Goal: Task Accomplishment & Management: Use online tool/utility

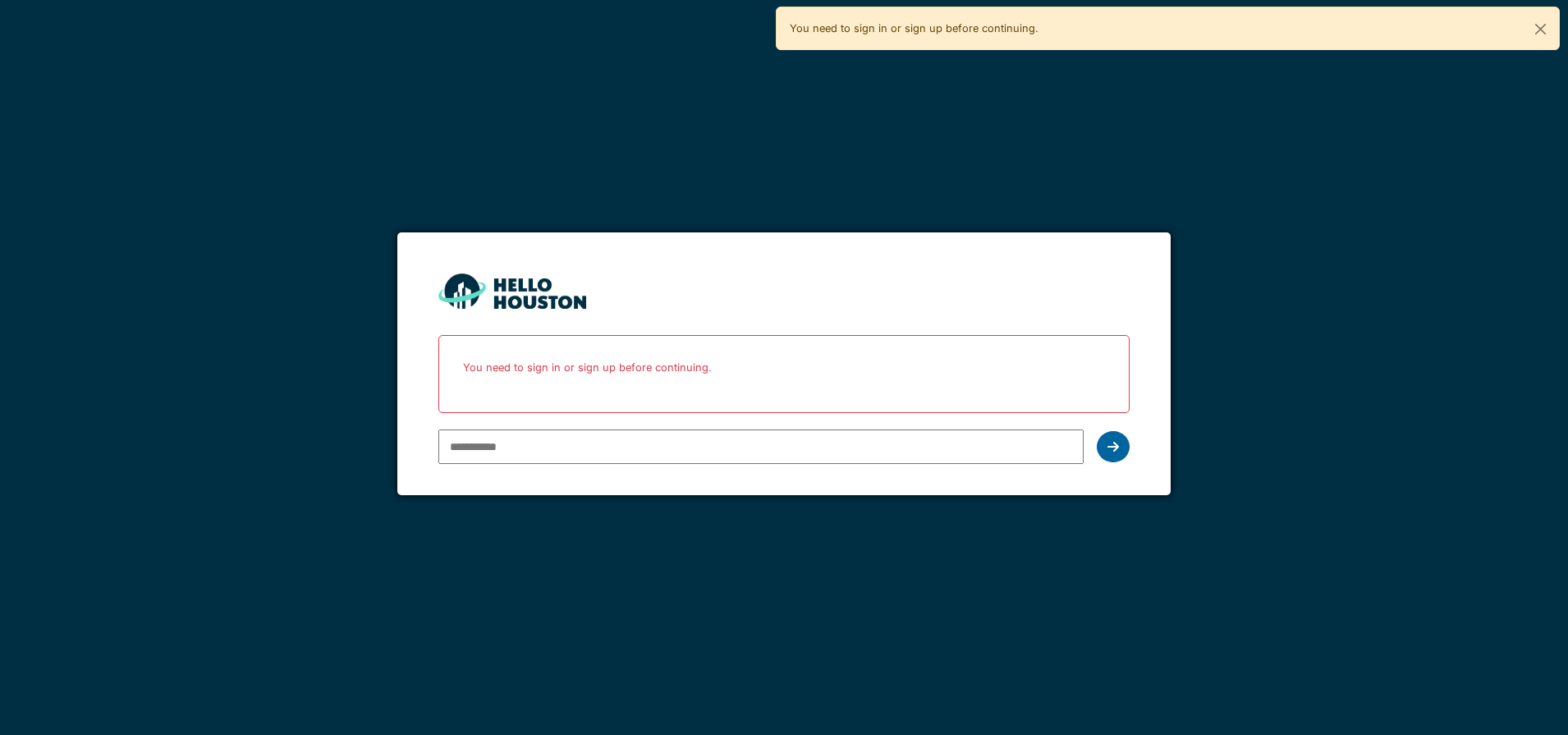
type input "**********"
click at [1102, 451] on div at bounding box center [1113, 447] width 33 height 32
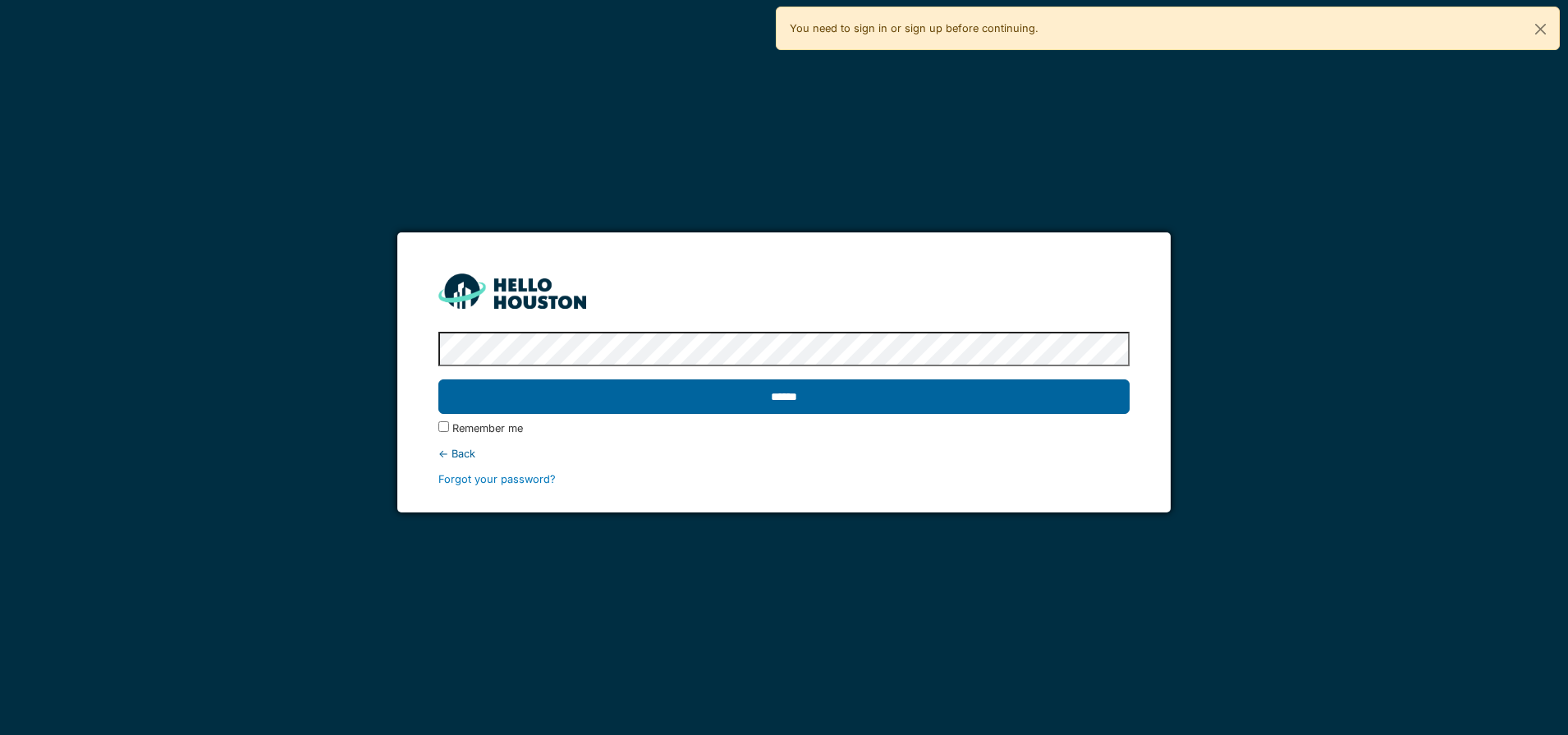
click at [928, 398] on input "******" at bounding box center [784, 397] width 691 height 35
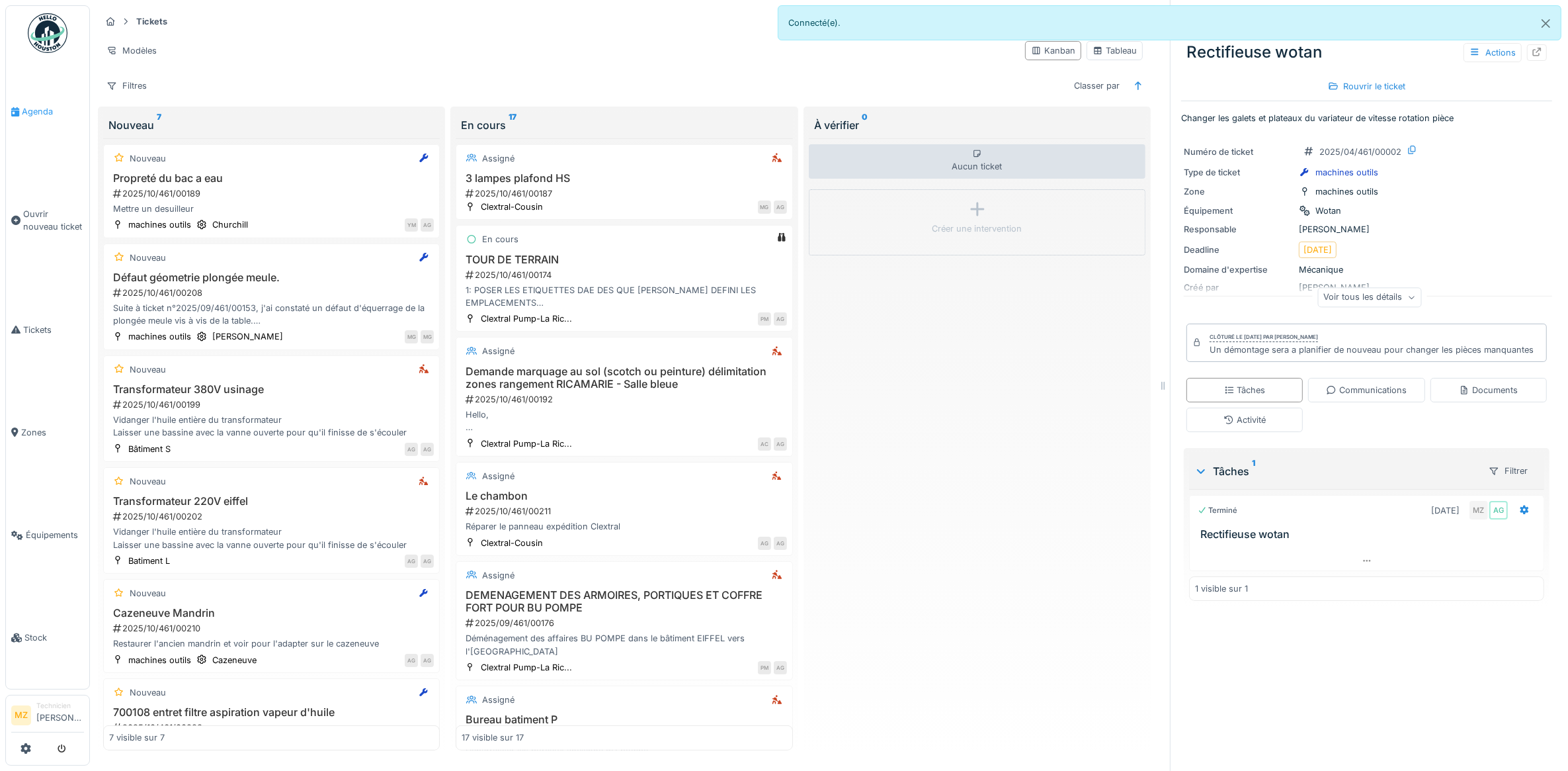
click at [57, 112] on span "Agenda" at bounding box center [53, 112] width 62 height 13
